Goal: Task Accomplishment & Management: Manage account settings

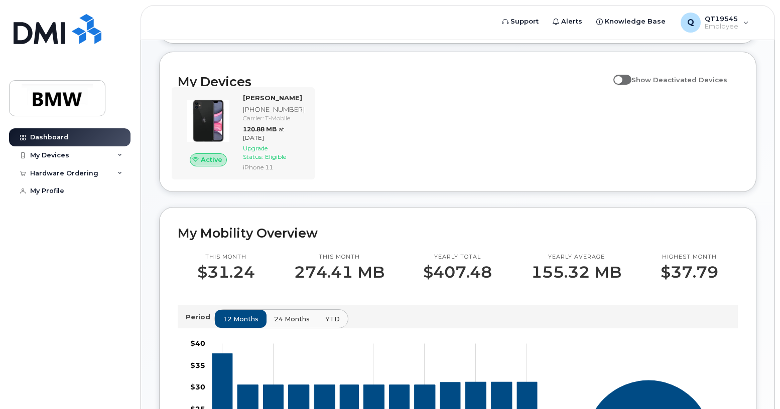
scroll to position [100, 0]
click at [88, 155] on div "My Devices" at bounding box center [69, 156] width 121 height 18
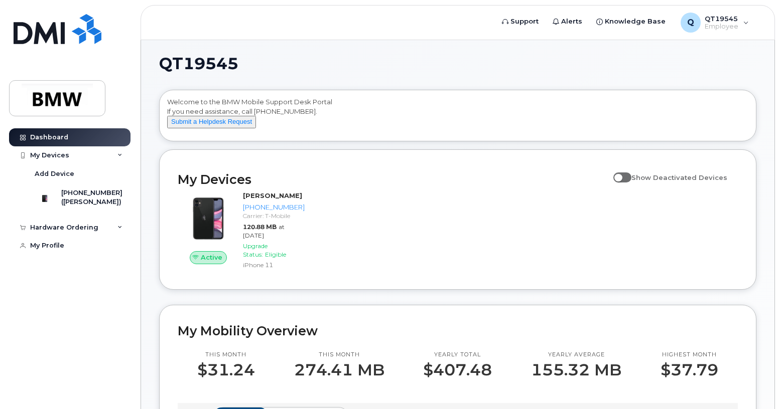
scroll to position [0, 0]
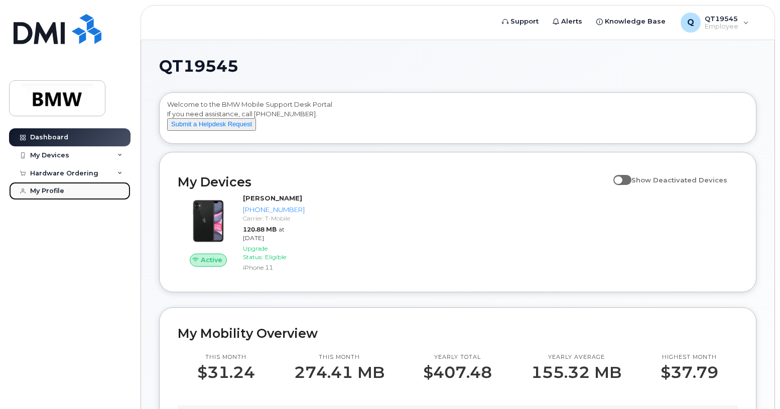
click at [50, 194] on div "My Profile" at bounding box center [47, 191] width 34 height 8
